Goal: Navigation & Orientation: Understand site structure

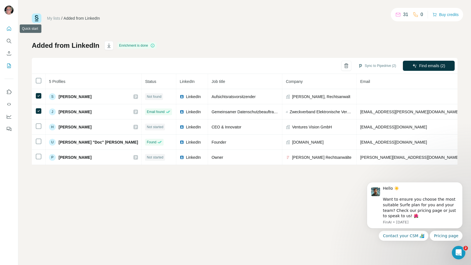
click at [10, 28] on icon "Quick start" at bounding box center [9, 29] width 6 height 6
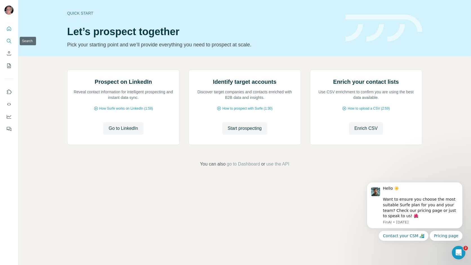
click at [9, 43] on icon "Search" at bounding box center [9, 41] width 6 height 6
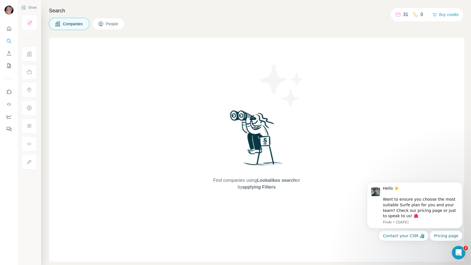
click at [114, 20] on button "People" at bounding box center [108, 24] width 33 height 12
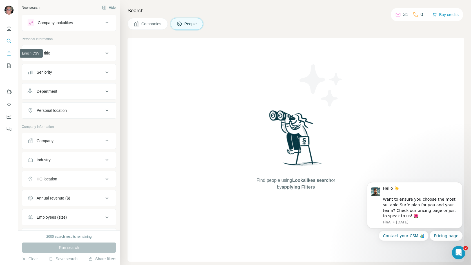
click at [9, 55] on icon "Enrich CSV" at bounding box center [9, 54] width 6 height 6
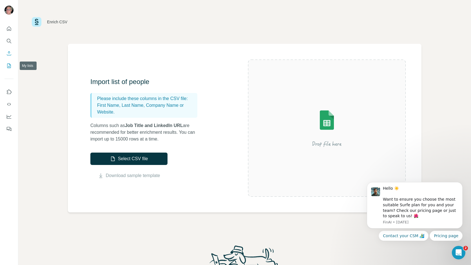
click at [8, 64] on icon "My lists" at bounding box center [9, 66] width 4 height 5
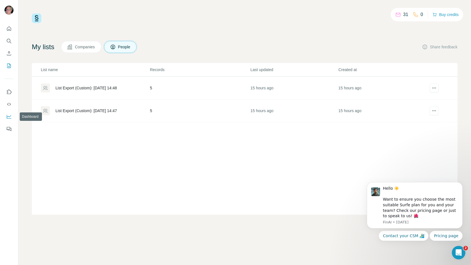
click at [8, 117] on icon "Dashboard" at bounding box center [9, 117] width 6 height 6
